Goal: Task Accomplishment & Management: Use online tool/utility

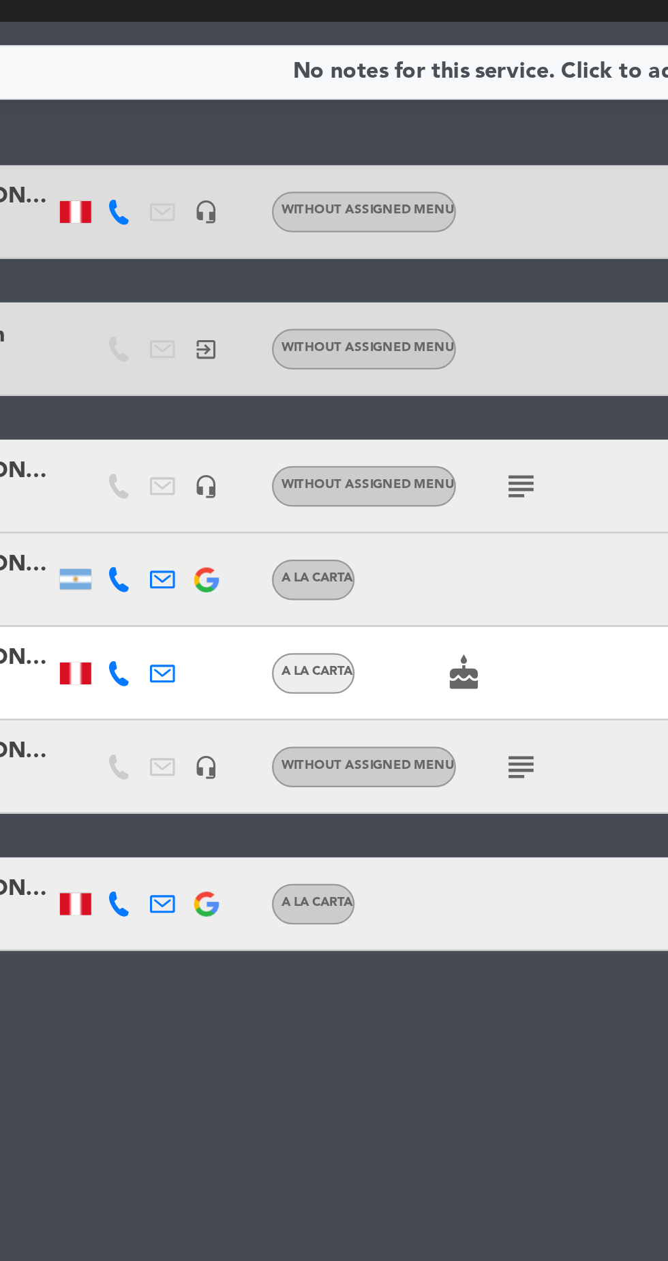
click at [337, 509] on icon "subject" at bounding box center [337, 510] width 16 height 16
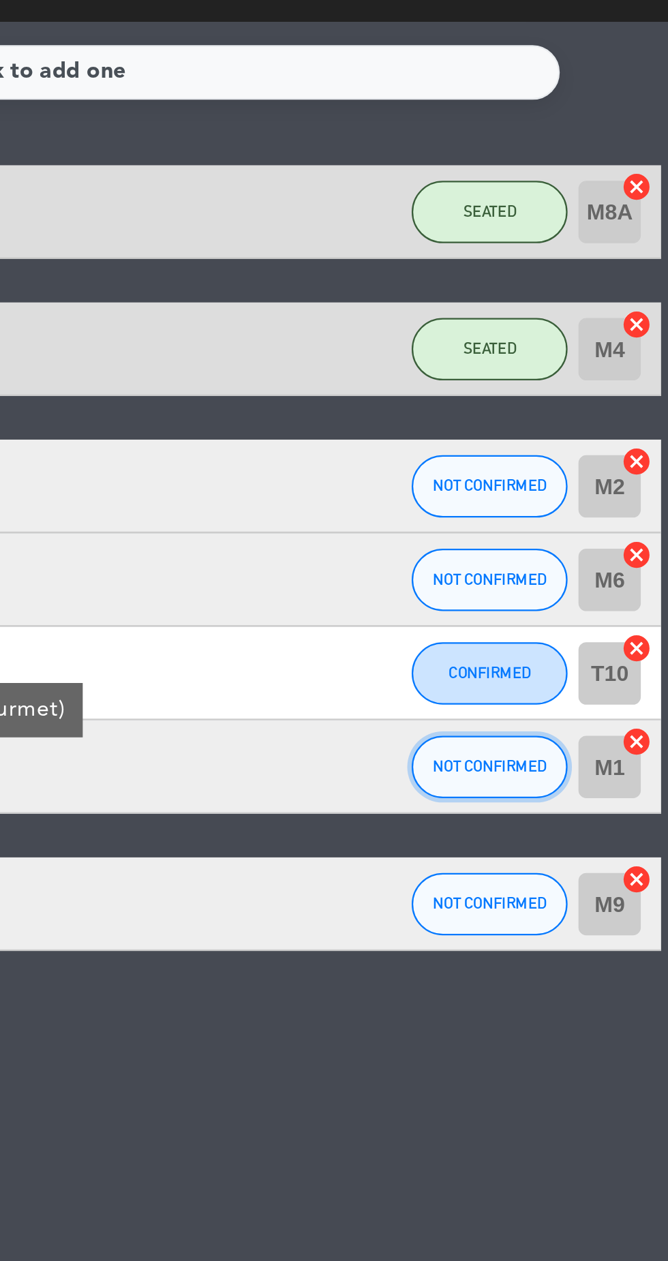
click at [592, 511] on span "NOT CONFIRMED" at bounding box center [590, 509] width 50 height 7
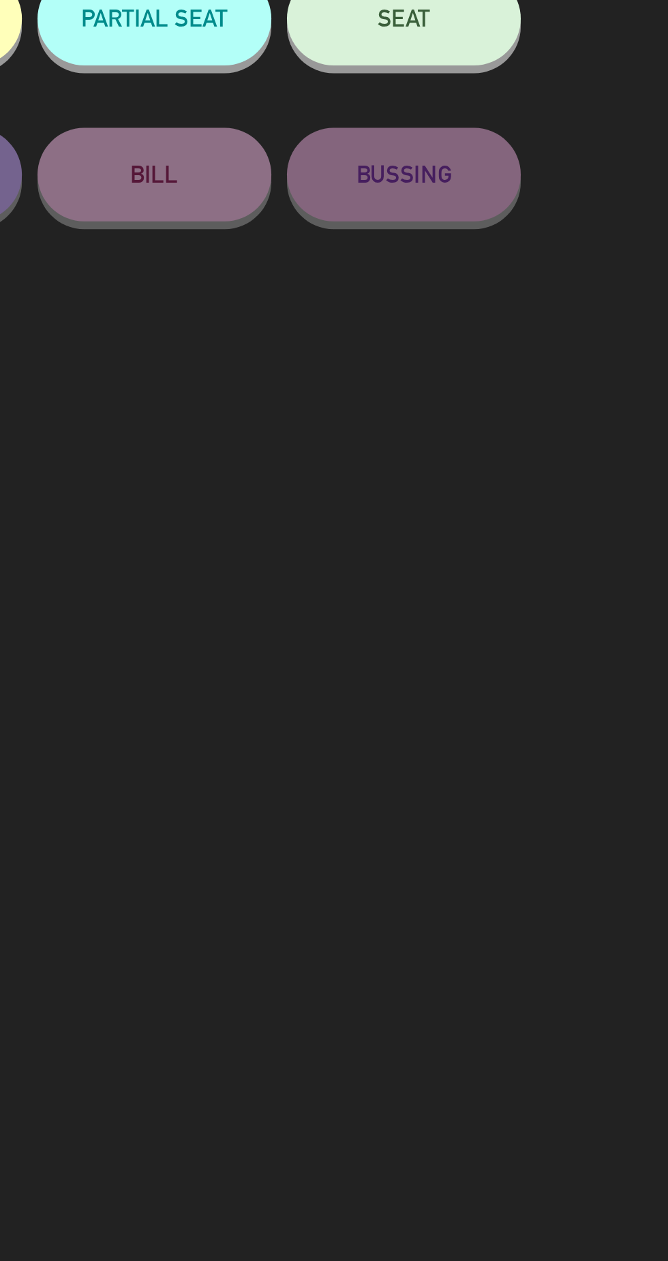
click at [560, 194] on button "SEAT" at bounding box center [552, 182] width 102 height 41
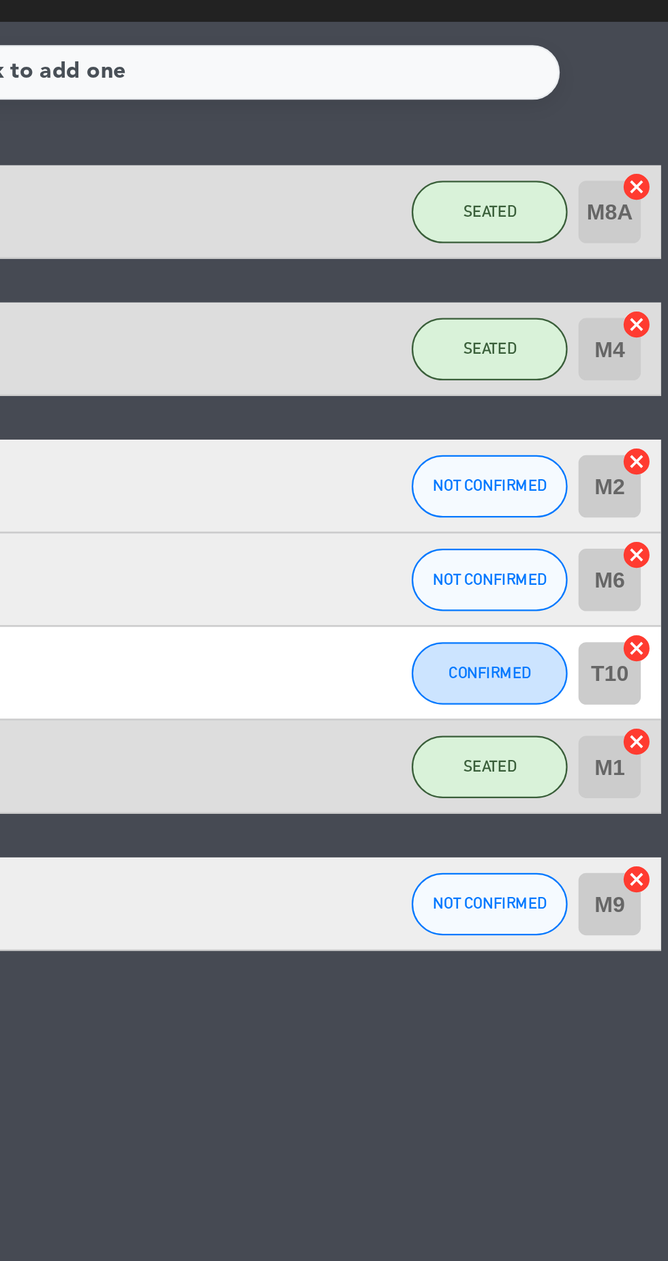
click at [654, 493] on icon "cancel" at bounding box center [654, 499] width 14 height 14
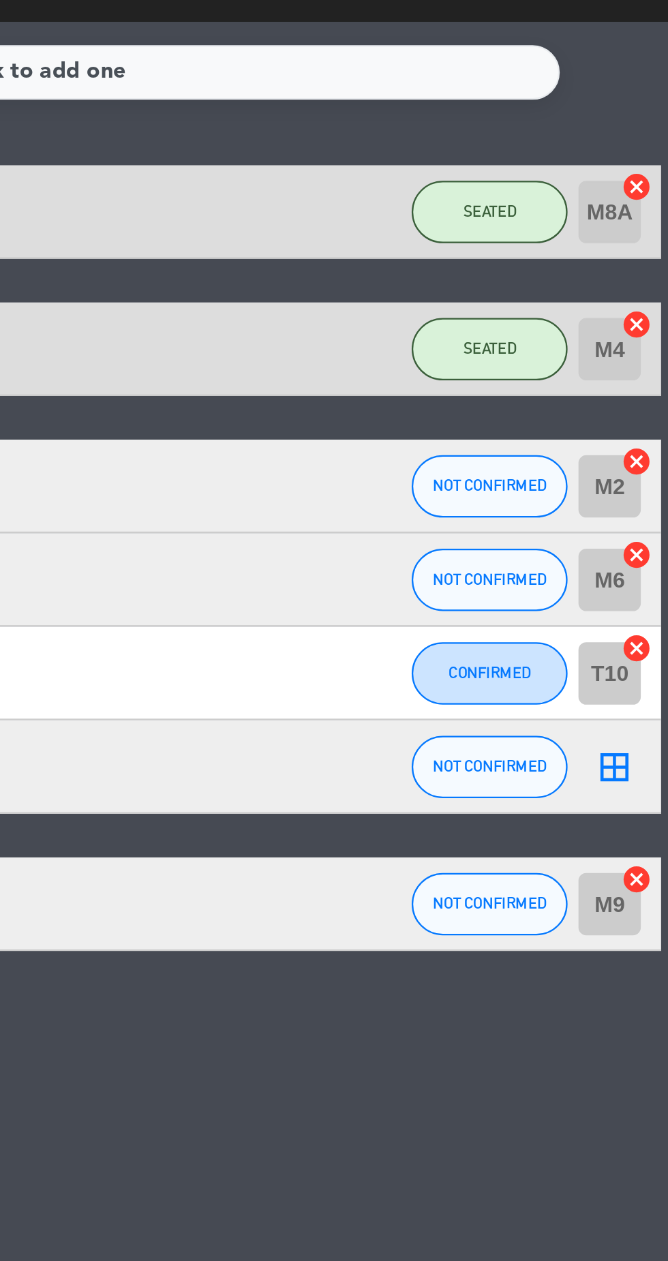
click at [648, 513] on icon "border_all" at bounding box center [644, 510] width 16 height 16
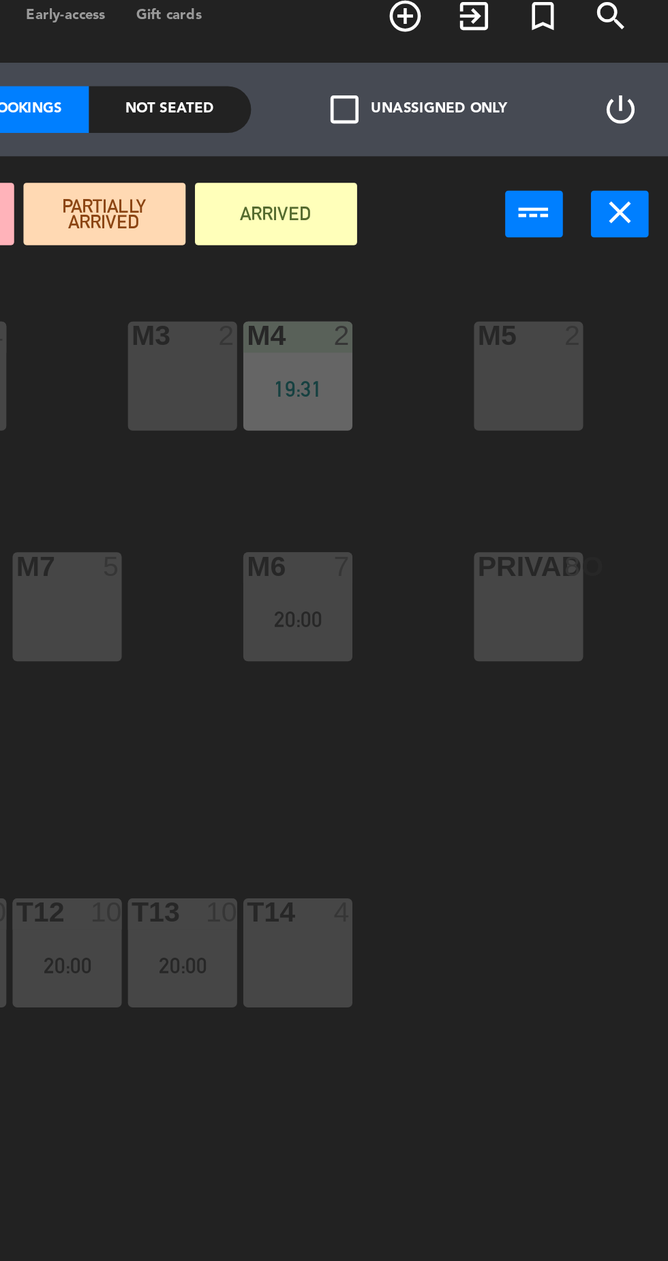
click at [607, 183] on div "M5 2" at bounding box center [607, 178] width 48 height 48
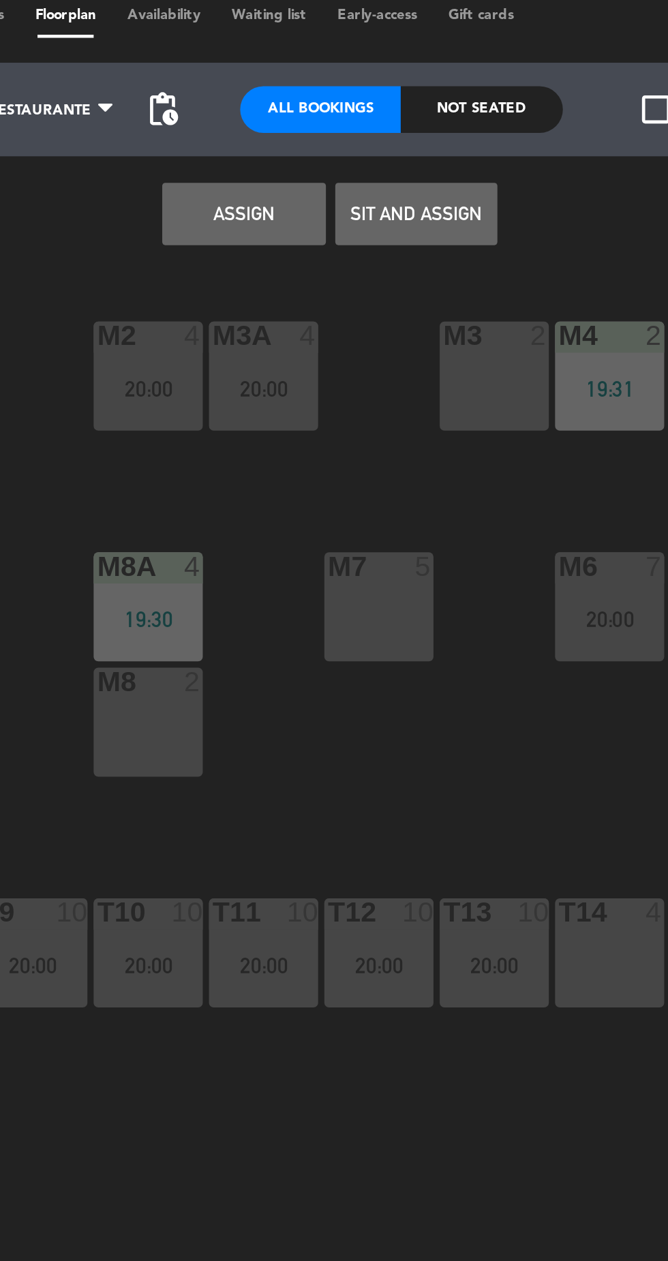
click at [428, 110] on button "Sit and Assign" at bounding box center [421, 106] width 71 height 27
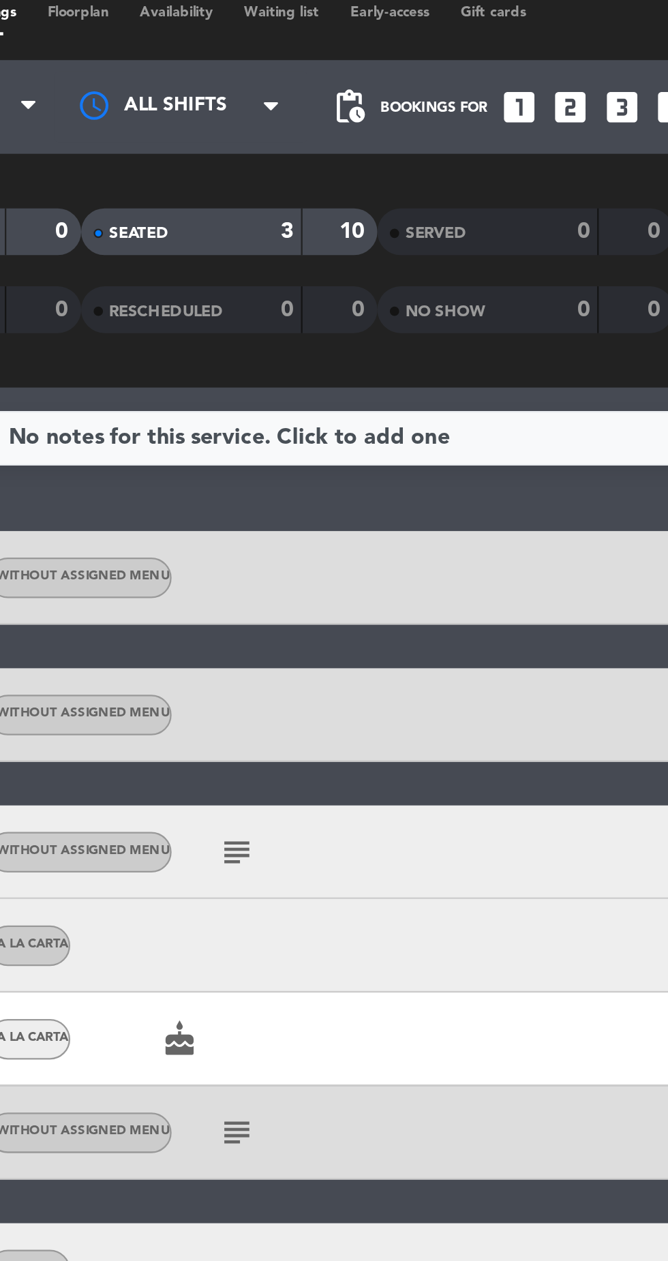
scroll to position [10, 0]
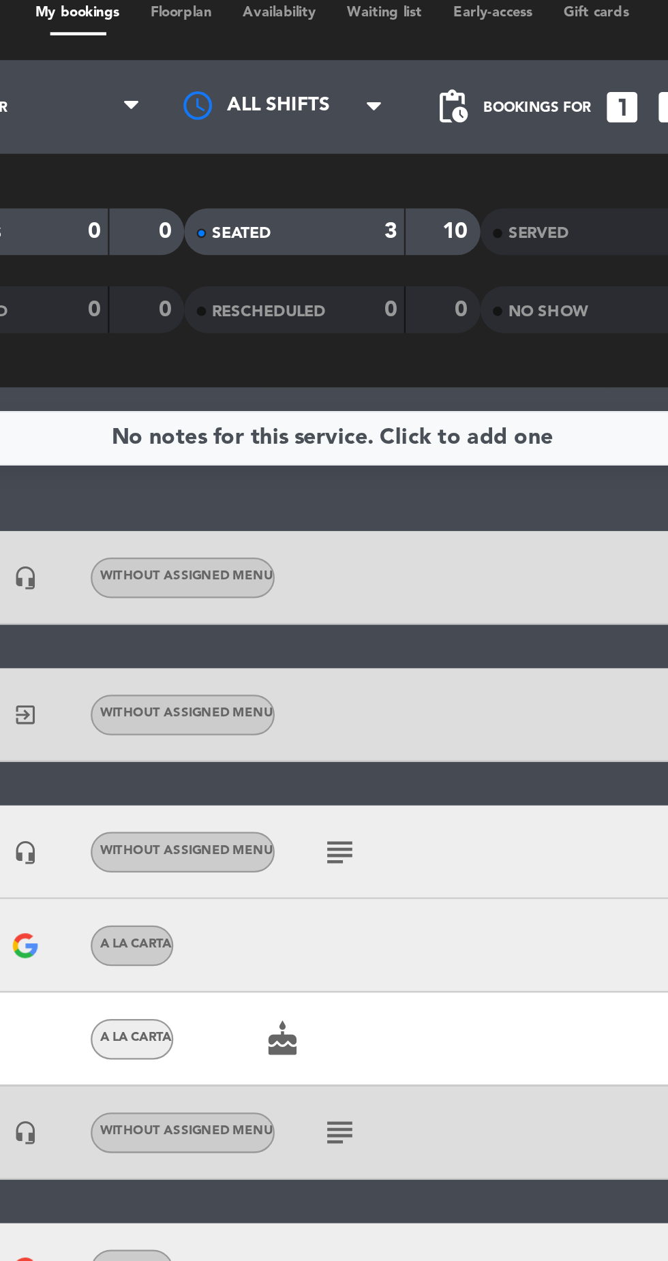
click at [331, 380] on icon "subject" at bounding box center [337, 387] width 16 height 16
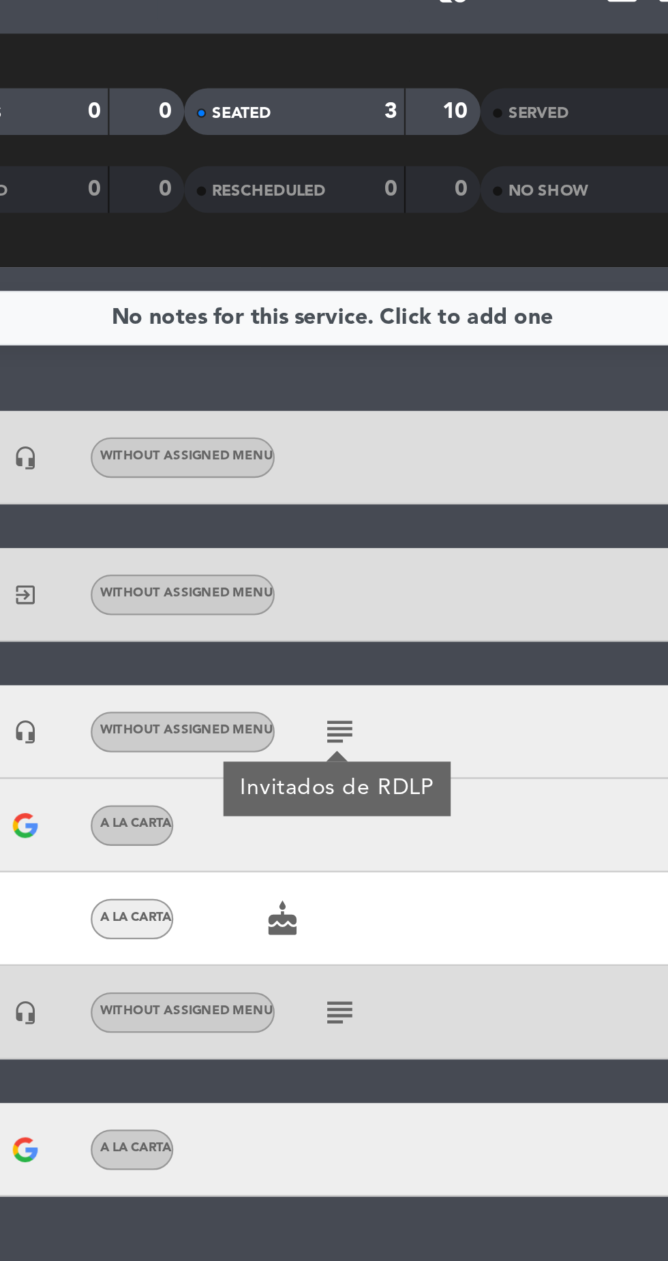
scroll to position [0, 0]
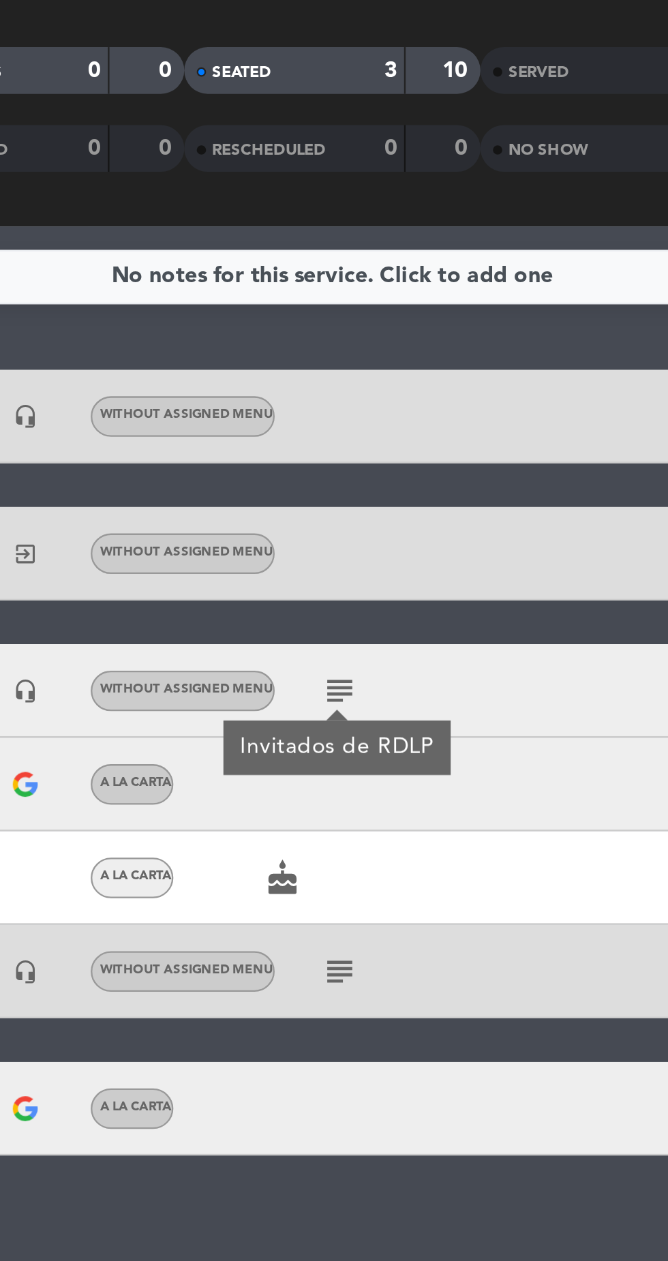
click at [339, 514] on icon "subject" at bounding box center [337, 510] width 16 height 16
